Goal: Check status

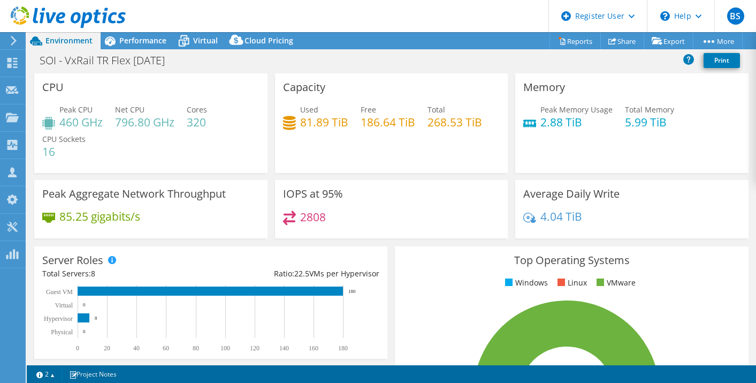
select select "USD"
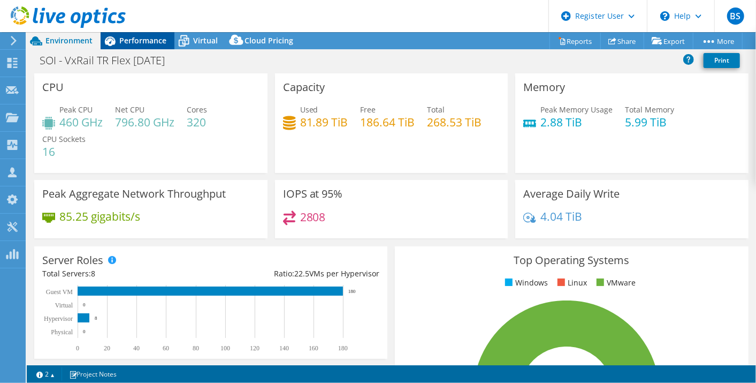
click at [142, 43] on span "Performance" at bounding box center [142, 40] width 47 height 10
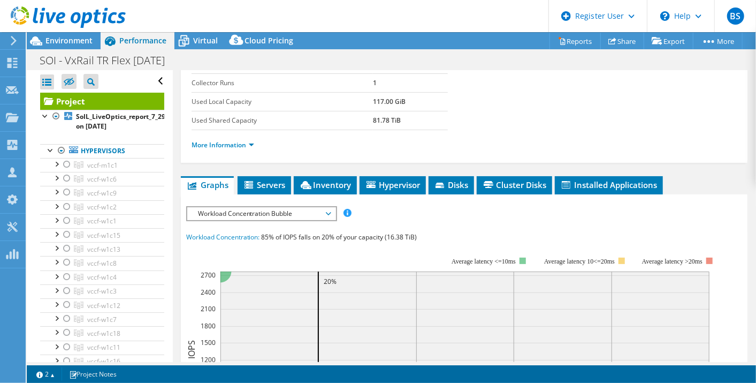
scroll to position [119, 0]
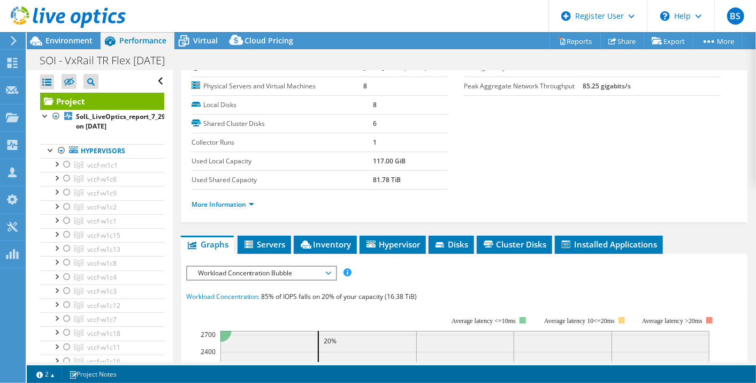
click at [288, 231] on div "Project Details Prepared for: [PERSON_NAME], [PERSON_NAME][EMAIL_ADDRESS][PERSO…" at bounding box center [464, 343] width 583 height 784
click at [275, 239] on span "Servers" at bounding box center [264, 244] width 43 height 11
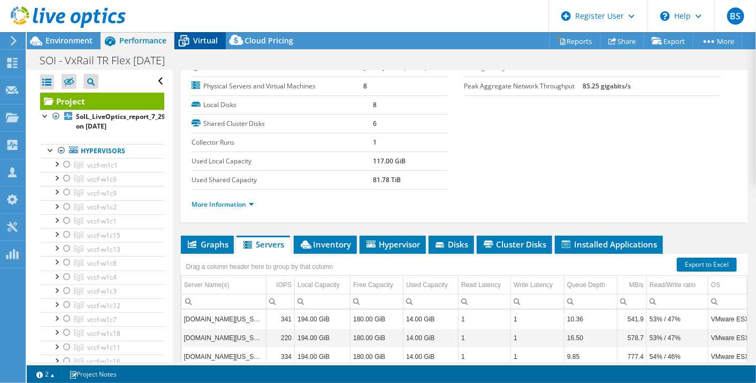
click at [183, 36] on icon at bounding box center [183, 41] width 19 height 19
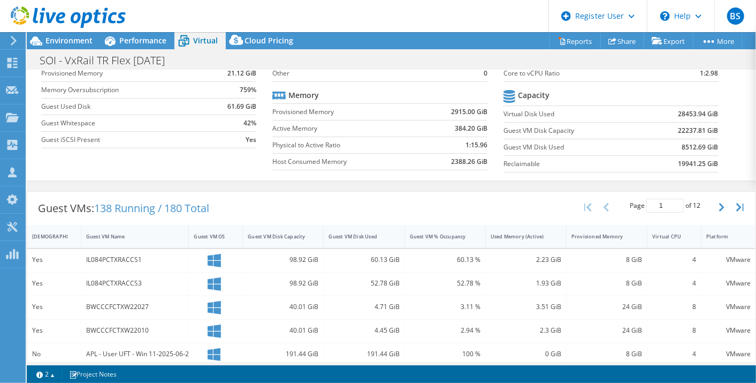
scroll to position [0, 0]
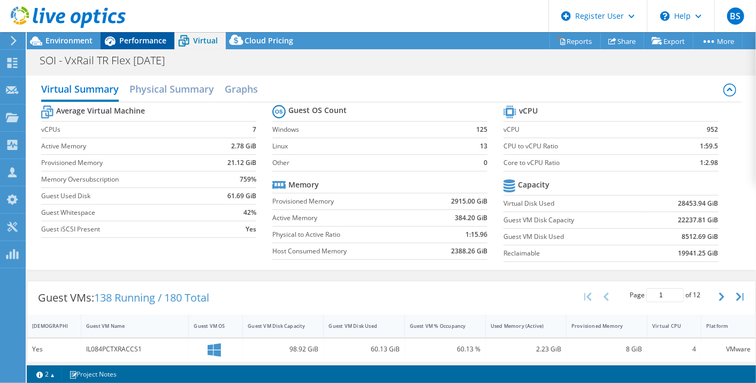
click at [129, 41] on span "Performance" at bounding box center [142, 40] width 47 height 10
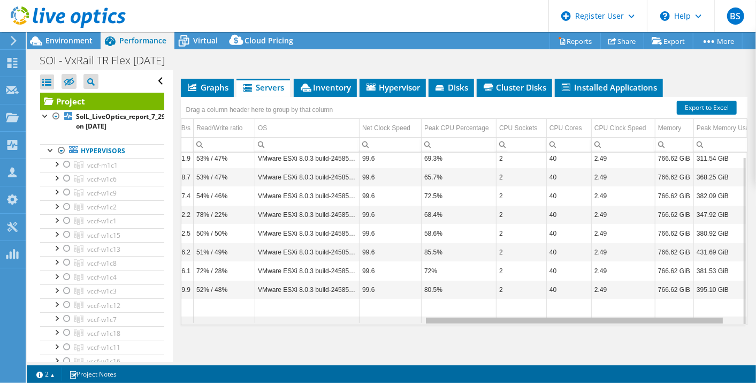
drag, startPoint x: 416, startPoint y: 317, endPoint x: 667, endPoint y: 311, distance: 251.6
click at [667, 311] on body "BS Dell User [PERSON_NAME] [PERSON_NAME][EMAIL_ADDRESS][DOMAIN_NAME] Dell My Pr…" at bounding box center [378, 191] width 756 height 383
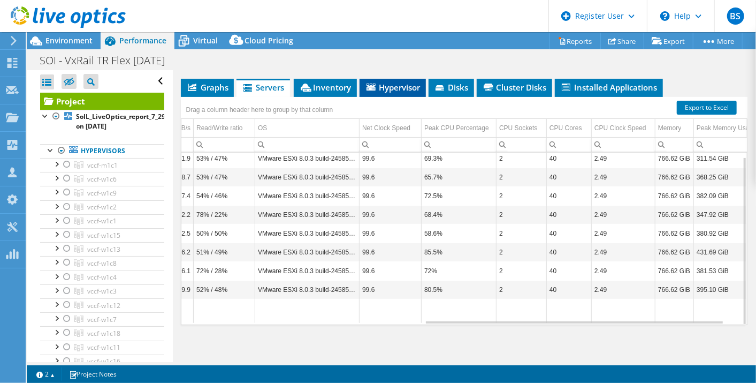
click at [409, 84] on span "Hypervisor" at bounding box center [393, 87] width 56 height 11
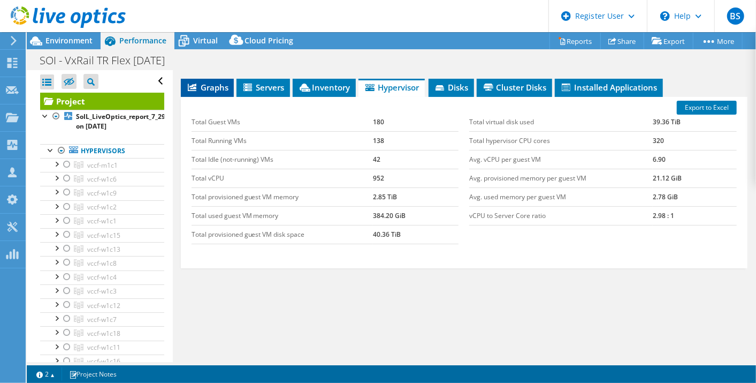
click at [207, 84] on span "Graphs" at bounding box center [207, 87] width 42 height 11
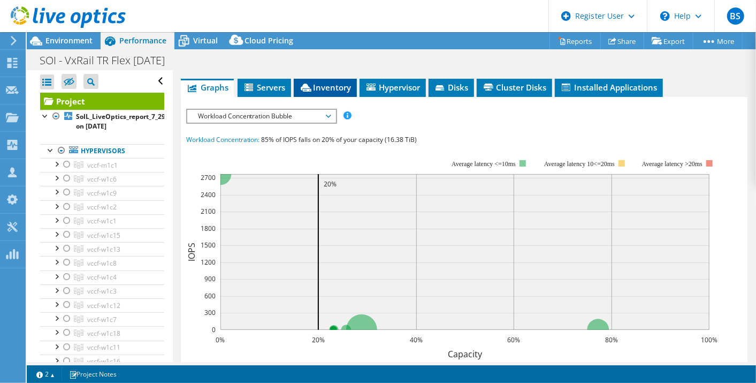
click at [294, 84] on li "Inventory" at bounding box center [325, 88] width 63 height 18
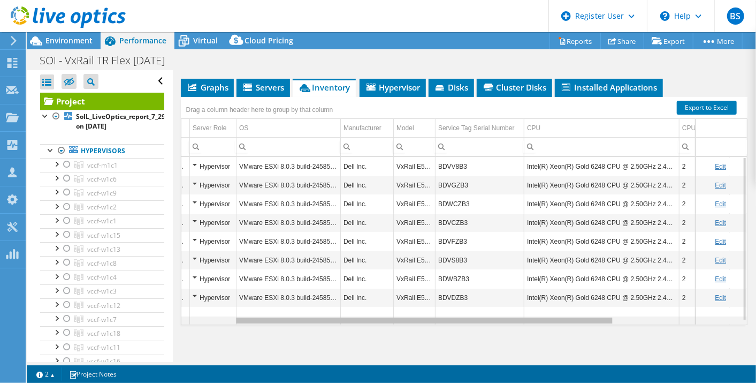
scroll to position [0, 95]
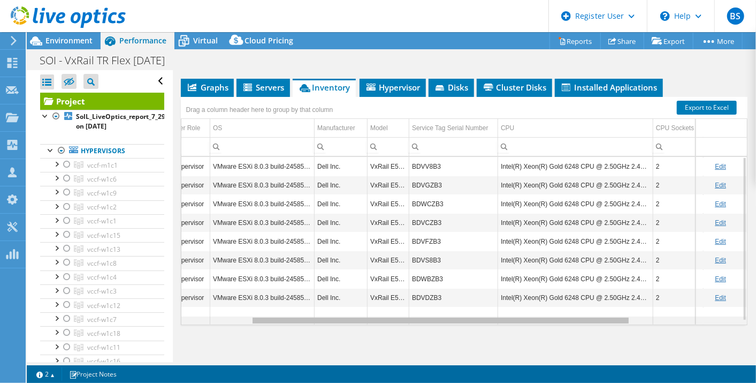
drag, startPoint x: 514, startPoint y: 315, endPoint x: 605, endPoint y: 319, distance: 90.6
click at [605, 319] on body "BS Dell User [PERSON_NAME] [PERSON_NAME][EMAIL_ADDRESS][DOMAIN_NAME] Dell My Pr…" at bounding box center [378, 191] width 756 height 383
